Goal: Find specific page/section: Find specific page/section

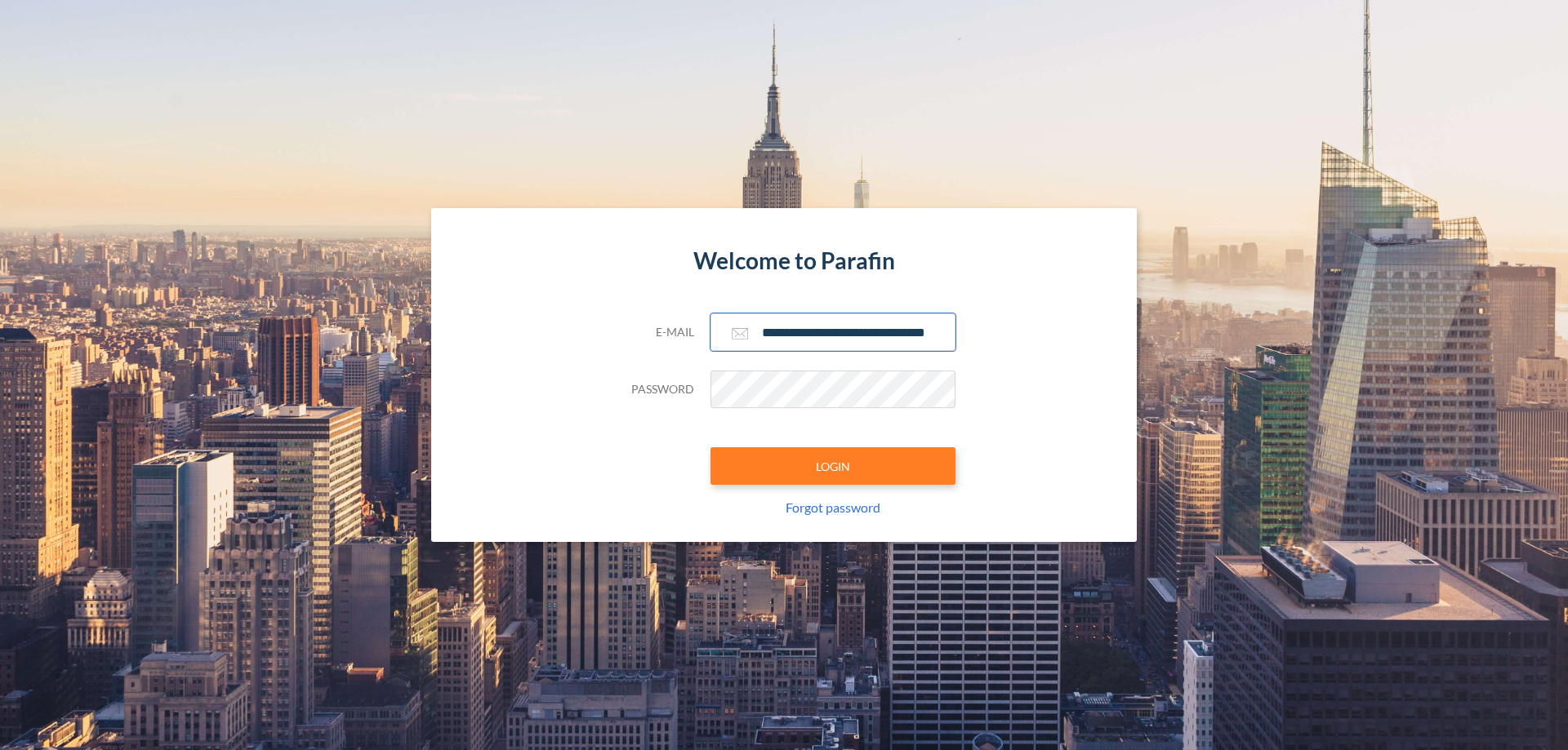
type input "**********"
click at [833, 466] on button "LOGIN" at bounding box center [834, 466] width 245 height 37
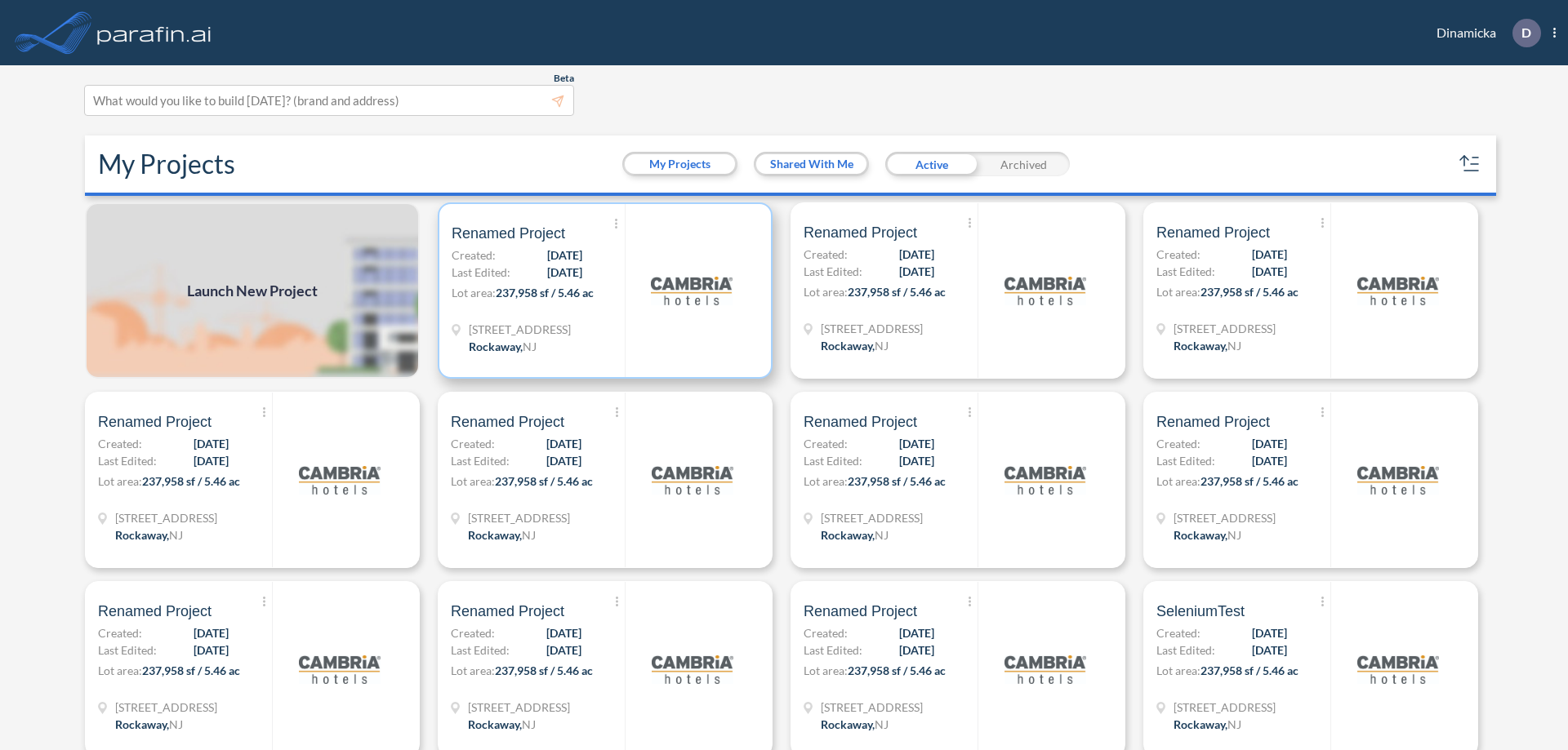
scroll to position [4, 0]
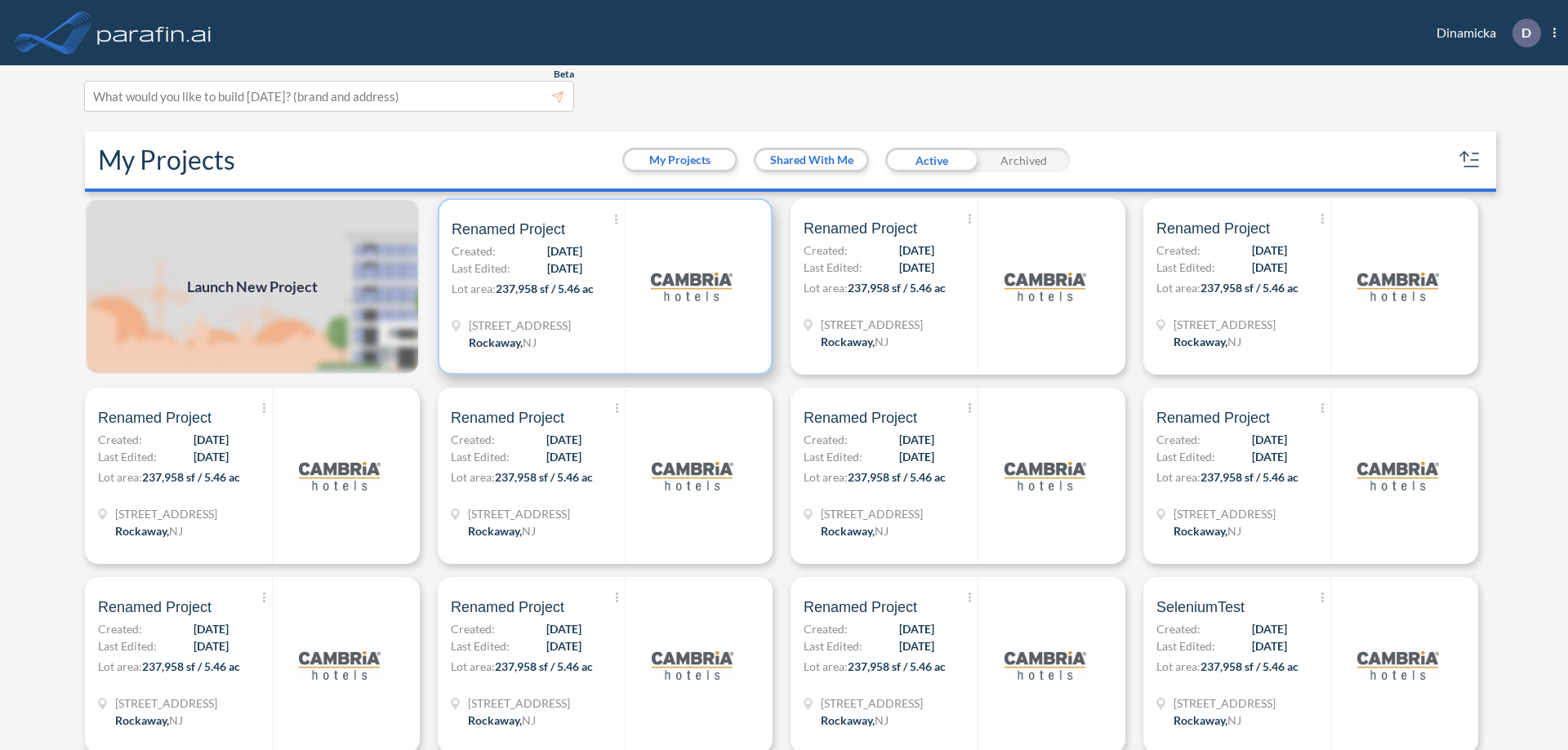
click at [602, 287] on p "Lot area: 237,958 sf / 5.46 ac" at bounding box center [538, 291] width 173 height 23
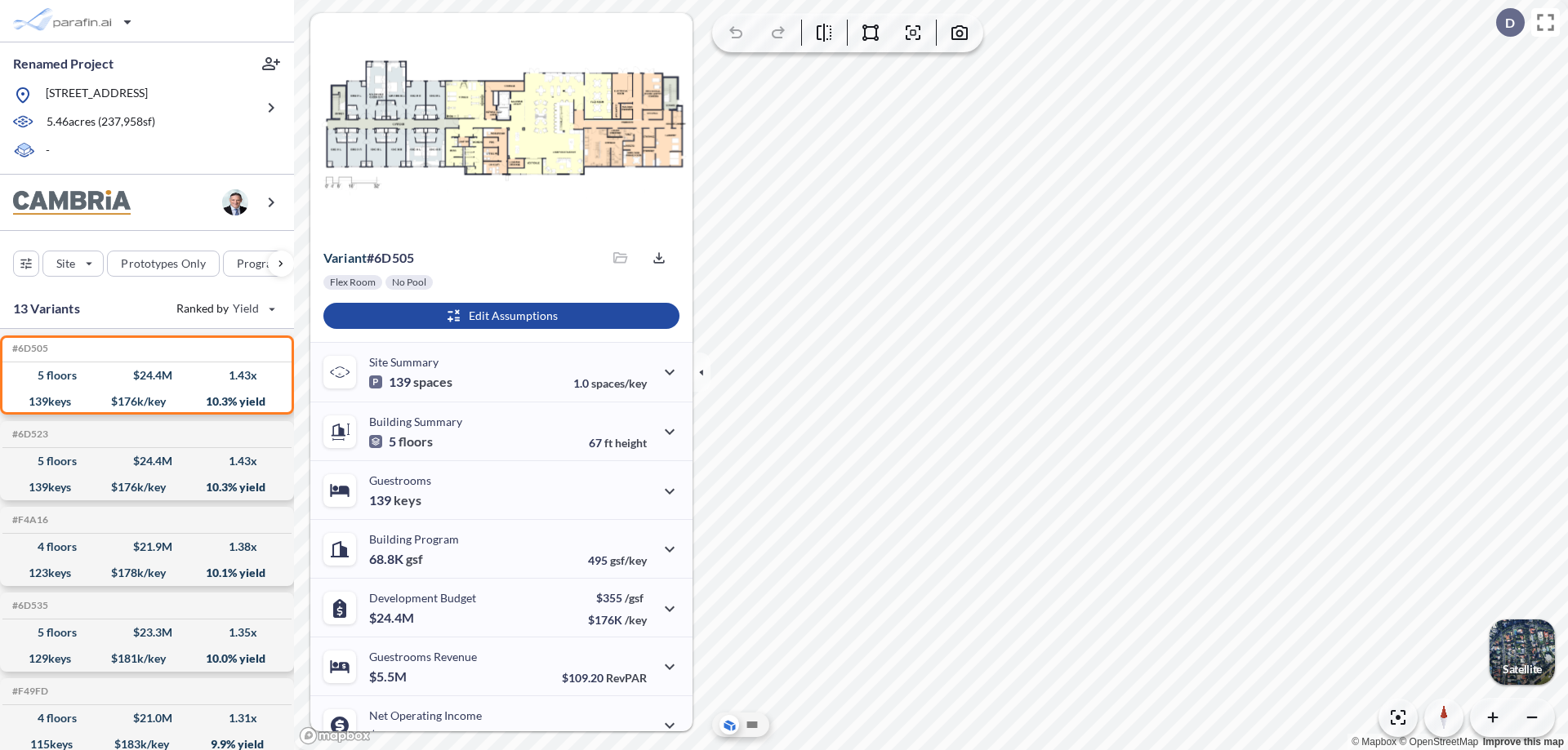
scroll to position [82, 0]
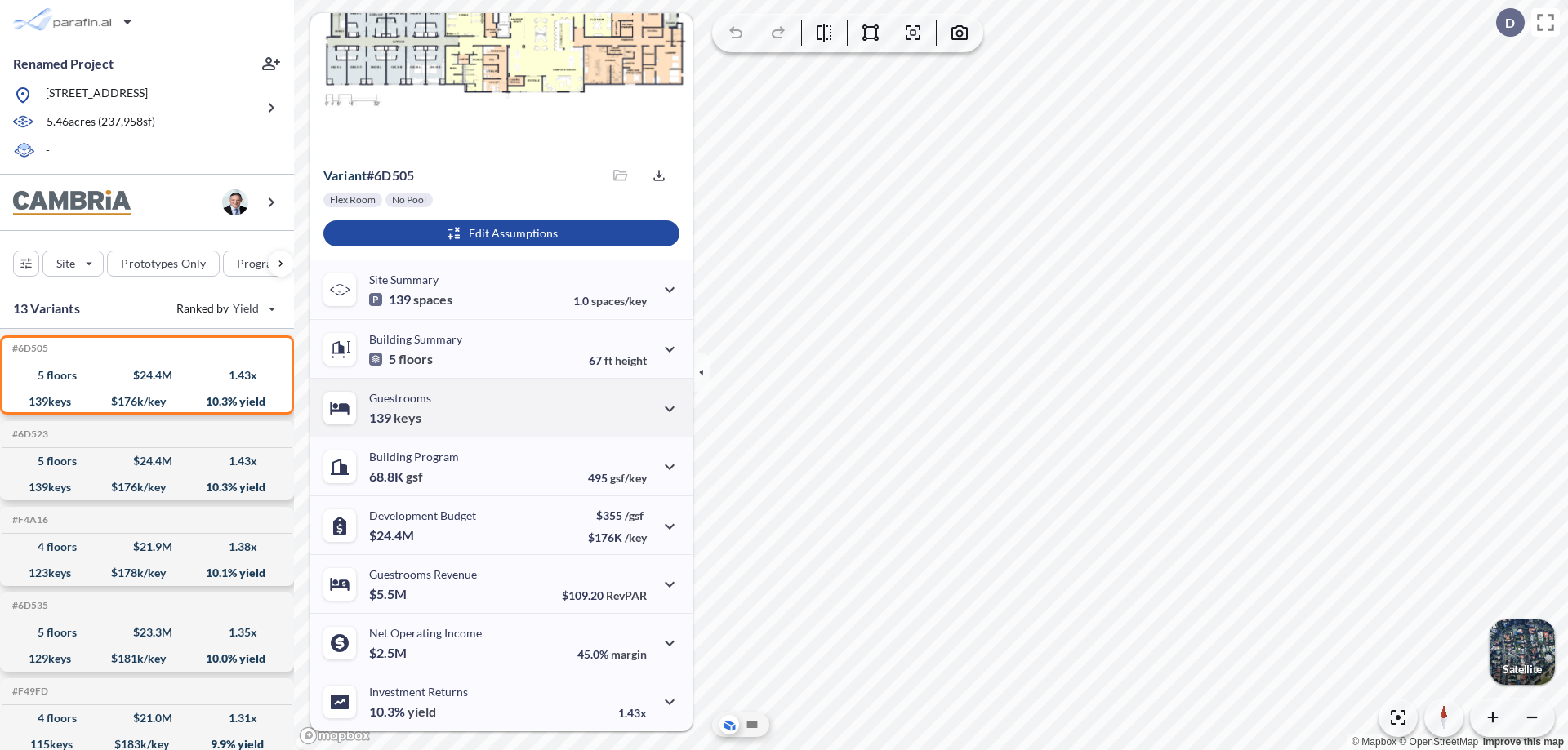
click at [499, 407] on div "Guestrooms 139 keys" at bounding box center [501, 407] width 382 height 59
